Goal: Task Accomplishment & Management: Manage account settings

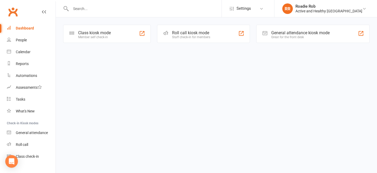
click at [27, 28] on div "Dashboard" at bounding box center [25, 28] width 18 height 4
click at [334, 11] on div "Active and Healthy [GEOGRAPHIC_DATA]" at bounding box center [329, 11] width 67 height 5
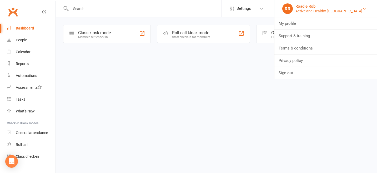
click at [334, 11] on div "Active and Healthy [GEOGRAPHIC_DATA]" at bounding box center [329, 11] width 67 height 5
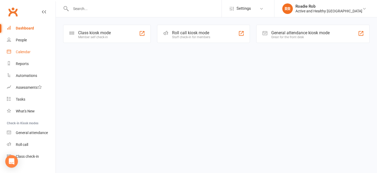
click at [18, 53] on div "Calendar" at bounding box center [23, 52] width 15 height 4
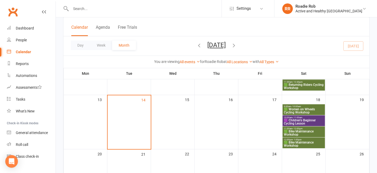
scroll to position [9, 0]
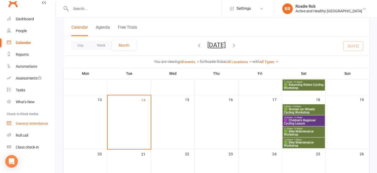
click at [27, 123] on div "General attendance" at bounding box center [32, 123] width 32 height 4
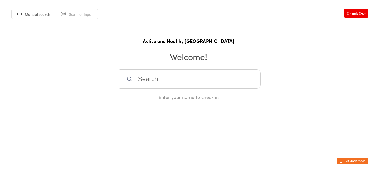
click at [39, 16] on span "Manual search" at bounding box center [38, 14] width 26 height 5
click at [154, 79] on input "search" at bounding box center [189, 78] width 144 height 19
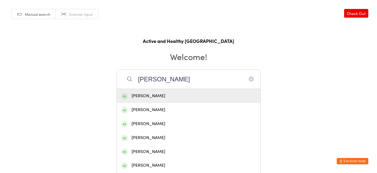
click at [152, 79] on input "Rob george" at bounding box center [189, 78] width 144 height 19
type input "Rob george"
click at [348, 159] on button "Exit kiosk mode" at bounding box center [353, 161] width 32 height 6
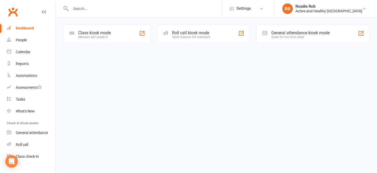
click at [23, 27] on div "Dashboard" at bounding box center [25, 28] width 18 height 4
click at [25, 40] on div "People" at bounding box center [21, 40] width 11 height 4
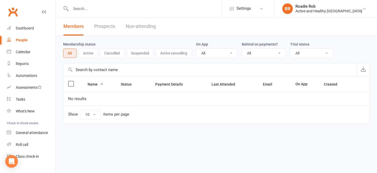
click at [107, 27] on link "Prospects" at bounding box center [104, 26] width 21 height 18
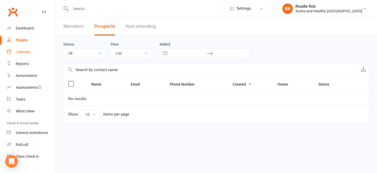
click at [26, 52] on div "Calendar" at bounding box center [23, 52] width 15 height 4
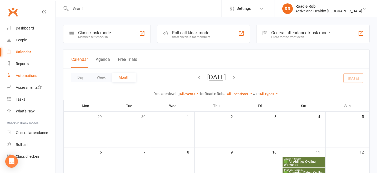
scroll to position [9, 0]
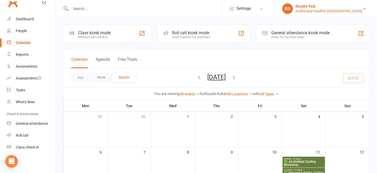
click at [330, 13] on div "Active and Healthy [GEOGRAPHIC_DATA]" at bounding box center [329, 11] width 67 height 5
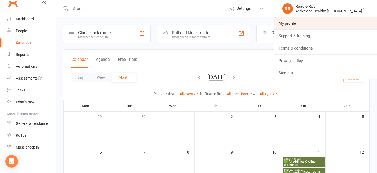
click at [318, 24] on link "My profile" at bounding box center [326, 23] width 103 height 12
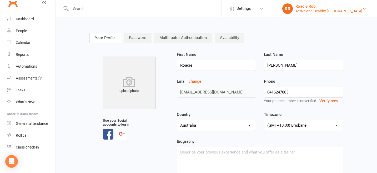
click at [338, 12] on div "Active and Healthy [GEOGRAPHIC_DATA]" at bounding box center [329, 11] width 67 height 5
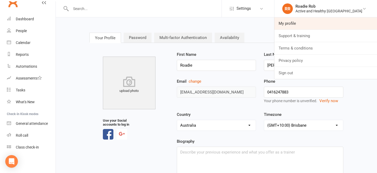
click at [315, 25] on link "My profile" at bounding box center [326, 23] width 103 height 12
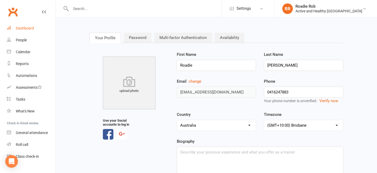
click at [22, 30] on div "Dashboard" at bounding box center [25, 28] width 18 height 4
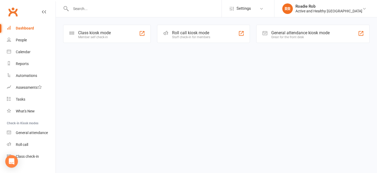
click at [281, 33] on div "General attendance kiosk mode" at bounding box center [301, 32] width 58 height 5
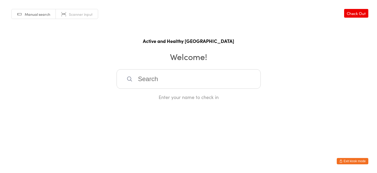
click at [346, 161] on button "Exit kiosk mode" at bounding box center [353, 161] width 32 height 6
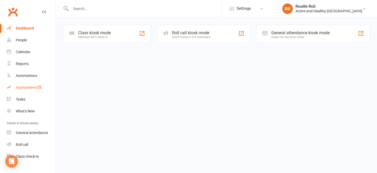
scroll to position [6, 0]
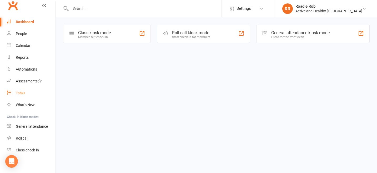
click at [22, 92] on div "Tasks" at bounding box center [20, 93] width 9 height 4
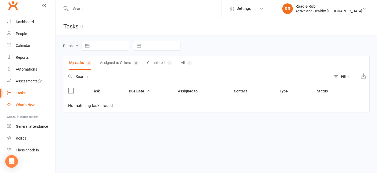
scroll to position [9, 0]
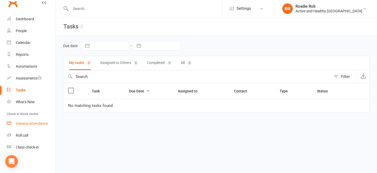
click at [32, 122] on div "General attendance" at bounding box center [32, 123] width 32 height 4
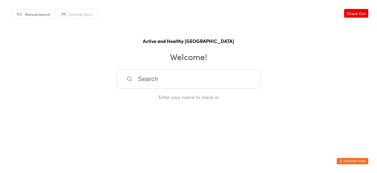
click at [351, 162] on button "Exit kiosk mode" at bounding box center [353, 161] width 32 height 6
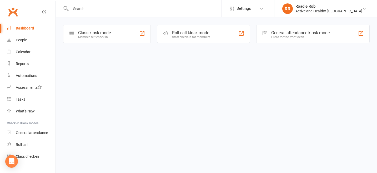
click at [44, 12] on icon at bounding box center [44, 12] width 4 height 4
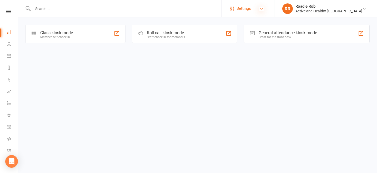
click at [264, 8] on icon at bounding box center [262, 9] width 4 height 4
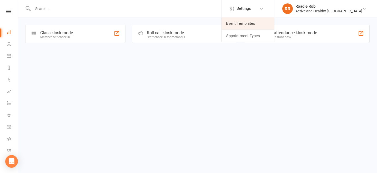
click at [273, 22] on link "Event Templates" at bounding box center [248, 23] width 52 height 12
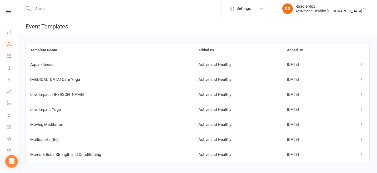
click at [9, 45] on icon at bounding box center [9, 44] width 4 height 4
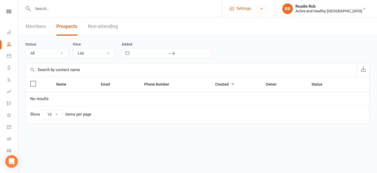
click at [264, 8] on icon at bounding box center [262, 9] width 4 height 4
click at [11, 32] on icon at bounding box center [9, 32] width 4 height 4
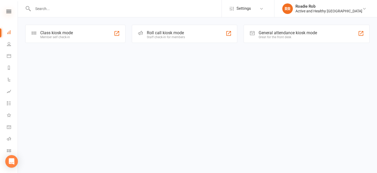
click at [9, 12] on icon at bounding box center [8, 11] width 5 height 3
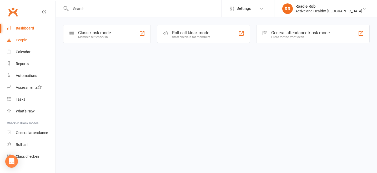
scroll to position [9, 0]
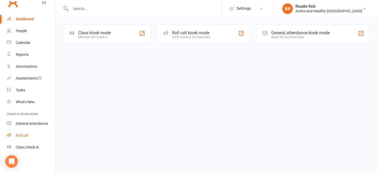
click at [24, 134] on div "Roll call" at bounding box center [22, 135] width 12 height 4
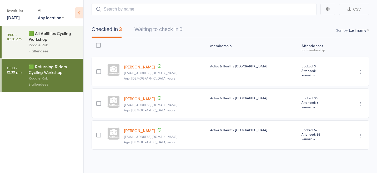
scroll to position [41, 0]
click at [59, 45] on div "Roadie Rob" at bounding box center [54, 45] width 50 height 6
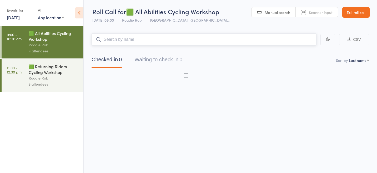
scroll to position [0, 0]
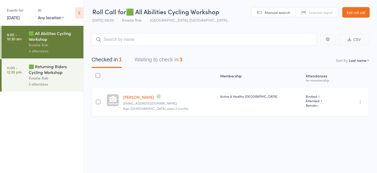
click at [100, 104] on div at bounding box center [98, 102] width 5 height 5
click at [97, 100] on input "checkbox" at bounding box center [97, 100] width 0 height 0
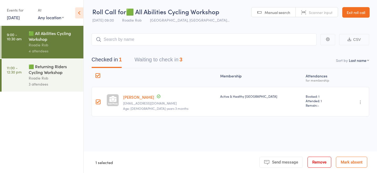
click at [146, 100] on link "Ethan Brown" at bounding box center [138, 97] width 31 height 6
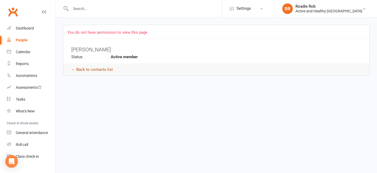
click at [105, 70] on link "← Back to contacts list" at bounding box center [92, 69] width 42 height 5
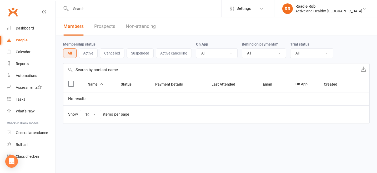
click at [86, 54] on button "Active" at bounding box center [88, 52] width 19 height 9
click at [22, 157] on div "Class check-in" at bounding box center [27, 156] width 23 height 4
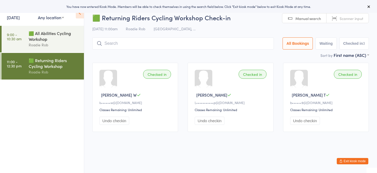
click at [62, 17] on select "Any location [GEOGRAPHIC_DATA], [GEOGRAPHIC_DATA] [PERSON_NAME][GEOGRAPHIC_DATA…" at bounding box center [51, 17] width 26 height 6
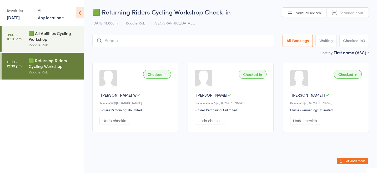
click at [38, 14] on select "Any location [GEOGRAPHIC_DATA], [GEOGRAPHIC_DATA] [PERSON_NAME][GEOGRAPHIC_DATA…" at bounding box center [51, 17] width 26 height 6
click at [80, 14] on icon at bounding box center [80, 12] width 8 height 11
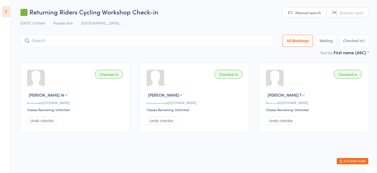
click at [5, 13] on icon at bounding box center [6, 11] width 8 height 11
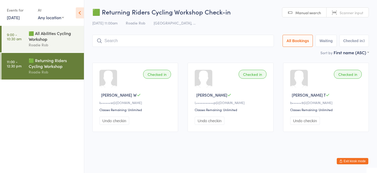
click at [356, 160] on button "Exit kiosk mode" at bounding box center [353, 161] width 32 height 6
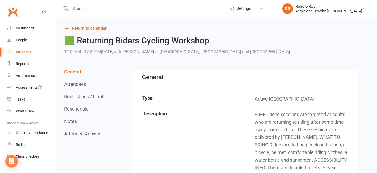
click at [28, 52] on div "Calendar" at bounding box center [23, 52] width 15 height 4
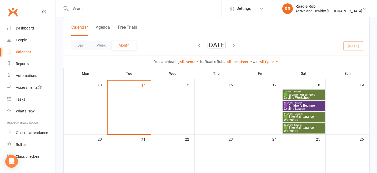
scroll to position [104, 0]
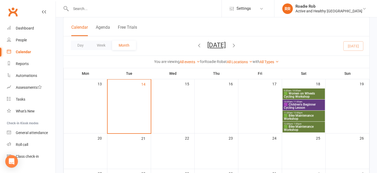
click at [297, 92] on span "🟩 Women on Wheels Cycling Workshop" at bounding box center [304, 95] width 40 height 6
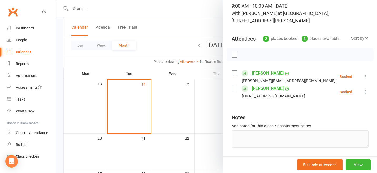
scroll to position [0, 0]
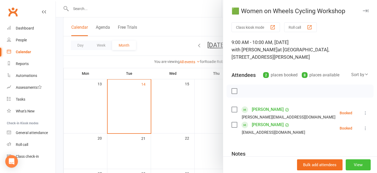
click at [361, 162] on button "View" at bounding box center [358, 164] width 25 height 11
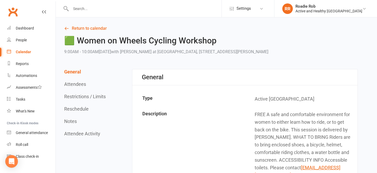
click at [27, 50] on div "Calendar" at bounding box center [23, 52] width 15 height 4
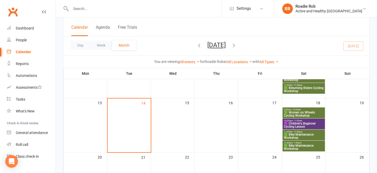
scroll to position [82, 0]
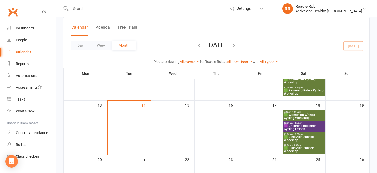
click at [297, 128] on span "🟪 Children's Beginner Cycling Lesson" at bounding box center [304, 127] width 40 height 6
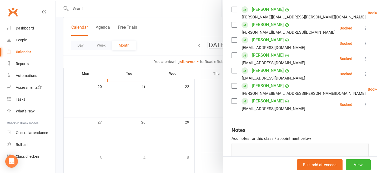
scroll to position [105, 0]
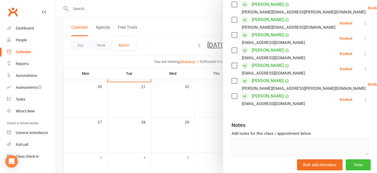
click at [357, 164] on button "View" at bounding box center [358, 164] width 25 height 11
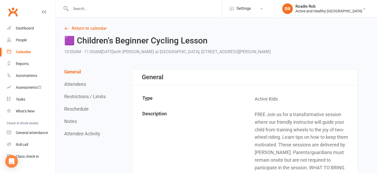
click at [26, 52] on div "Calendar" at bounding box center [23, 52] width 15 height 4
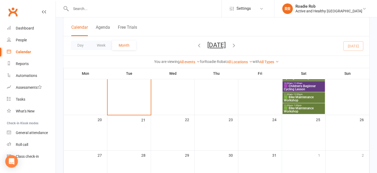
scroll to position [121, 0]
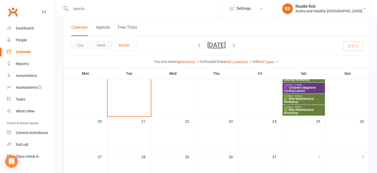
click at [296, 100] on span "🟩 Bike Maintenance Workshop" at bounding box center [304, 100] width 40 height 6
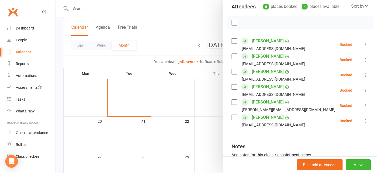
scroll to position [70, 0]
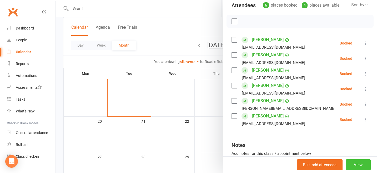
click at [358, 165] on button "View" at bounding box center [358, 164] width 25 height 11
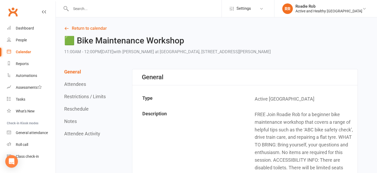
click at [25, 51] on div "Calendar" at bounding box center [23, 52] width 15 height 4
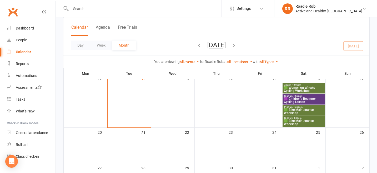
scroll to position [111, 0]
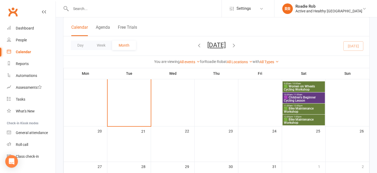
click at [293, 118] on span "🟩 Bike Maintenance Workshop" at bounding box center [304, 121] width 40 height 6
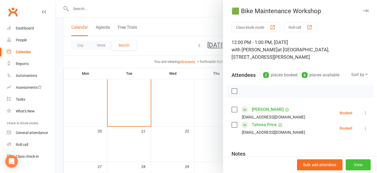
click at [356, 166] on button "View" at bounding box center [358, 164] width 25 height 11
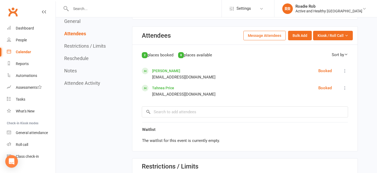
scroll to position [323, 0]
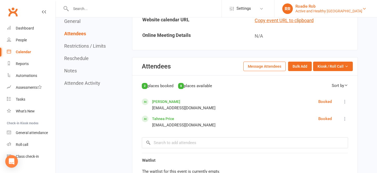
click at [325, 7] on div "Roadie Rob" at bounding box center [329, 6] width 67 height 5
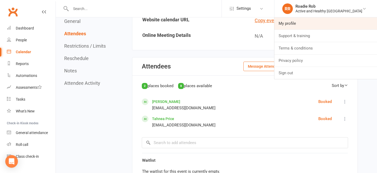
click at [309, 21] on link "My profile" at bounding box center [326, 23] width 103 height 12
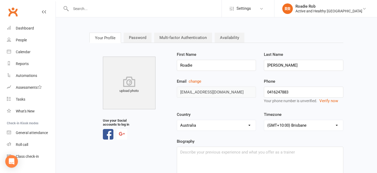
click at [142, 37] on link "Password" at bounding box center [138, 38] width 28 height 10
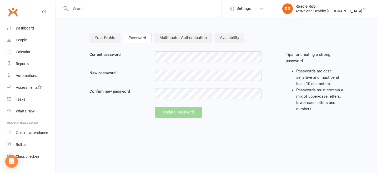
click at [169, 37] on link "Multi-factor Authentication" at bounding box center [183, 38] width 58 height 10
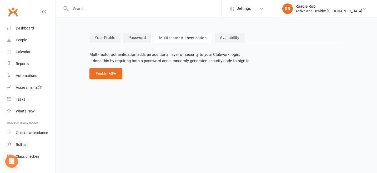
click at [110, 40] on link "Your Profile" at bounding box center [105, 38] width 31 height 10
